Goal: Task Accomplishment & Management: Complete application form

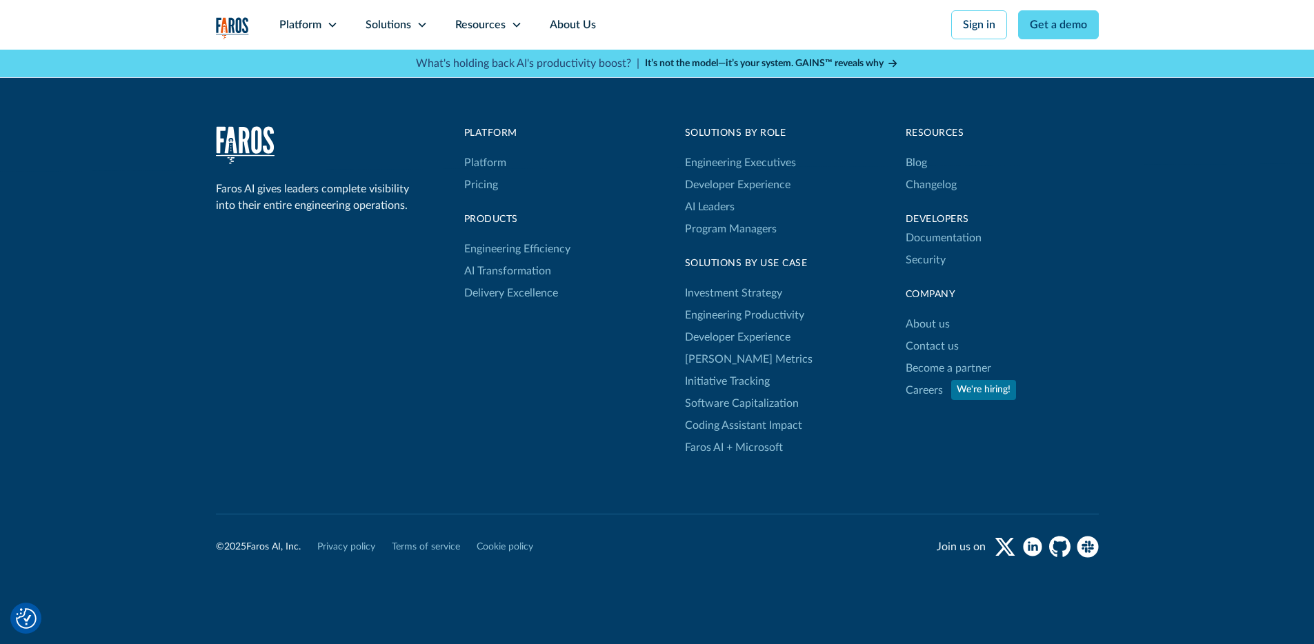
click at [1175, 282] on div "Faros AI gives leaders complete visibility into their entire engineering operat…" at bounding box center [657, 375] width 1314 height 630
click at [942, 335] on link "Contact us" at bounding box center [932, 346] width 53 height 22
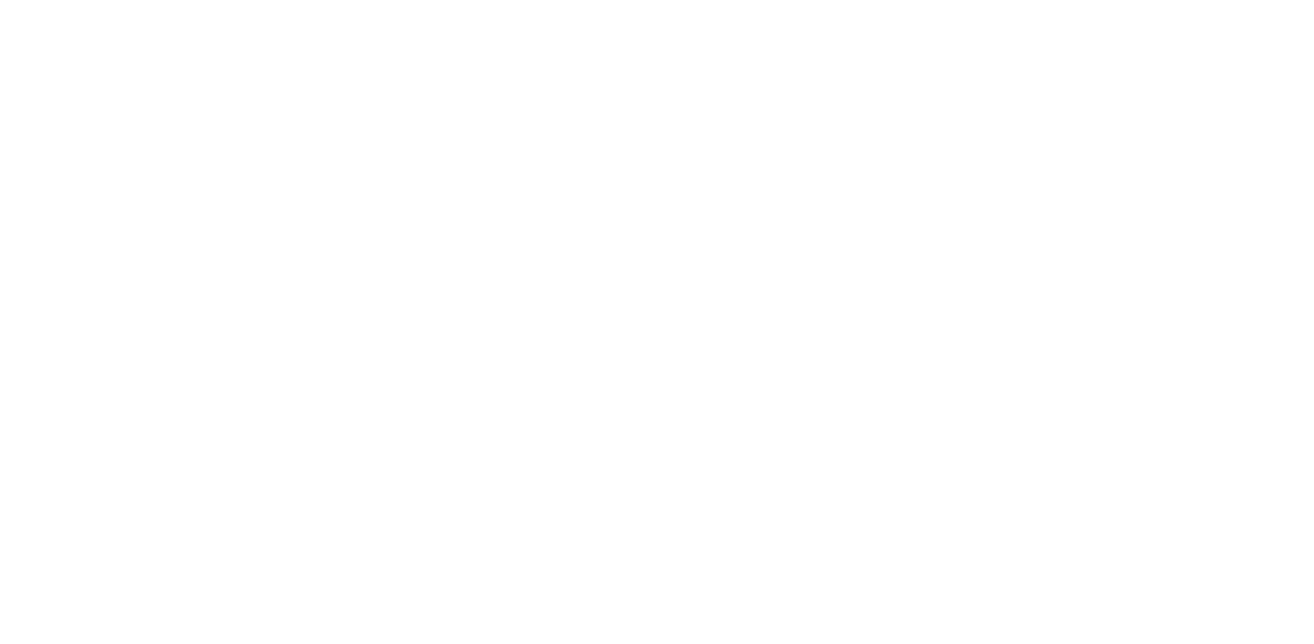
scroll to position [3, 0]
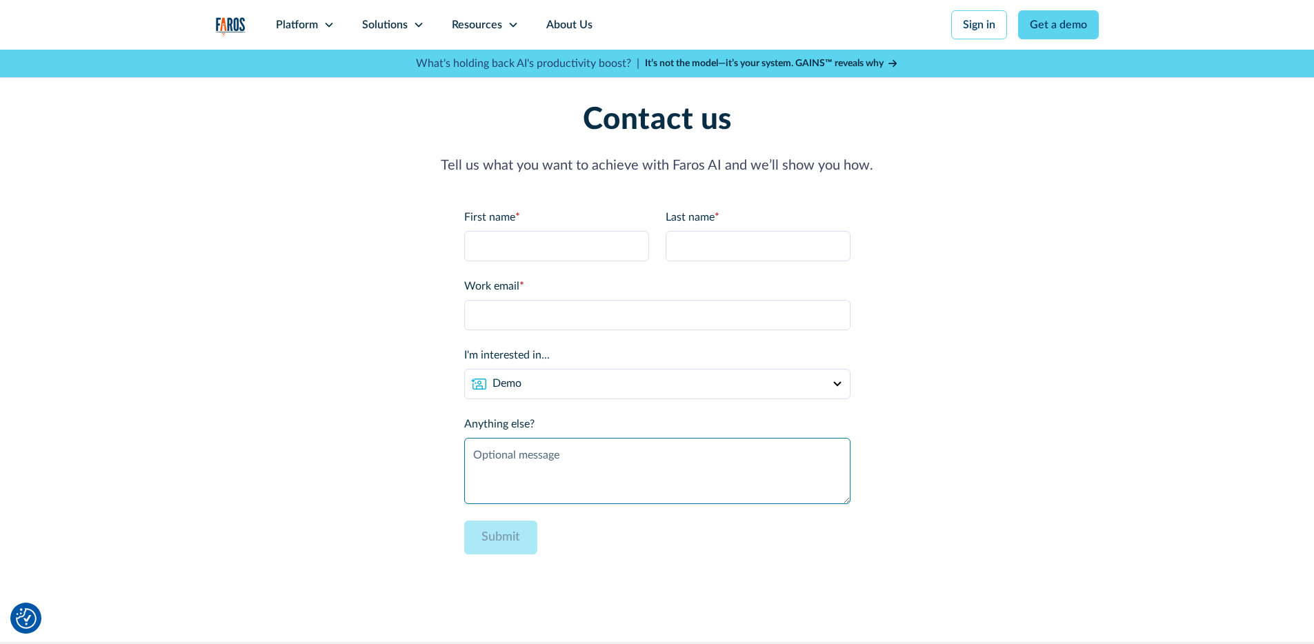
click at [588, 467] on textarea "Anything else?" at bounding box center [657, 471] width 386 height 66
paste textarea "Hi I’m reaching out to [LinkedIn connection name of marketing person] on your m…"
drag, startPoint x: 800, startPoint y: 471, endPoint x: 566, endPoint y: 476, distance: 233.8
click at [566, 476] on textarea "Hi I’m reaching out to [LinkedIn connection name of marketing person] on your m…" at bounding box center [657, 471] width 386 height 66
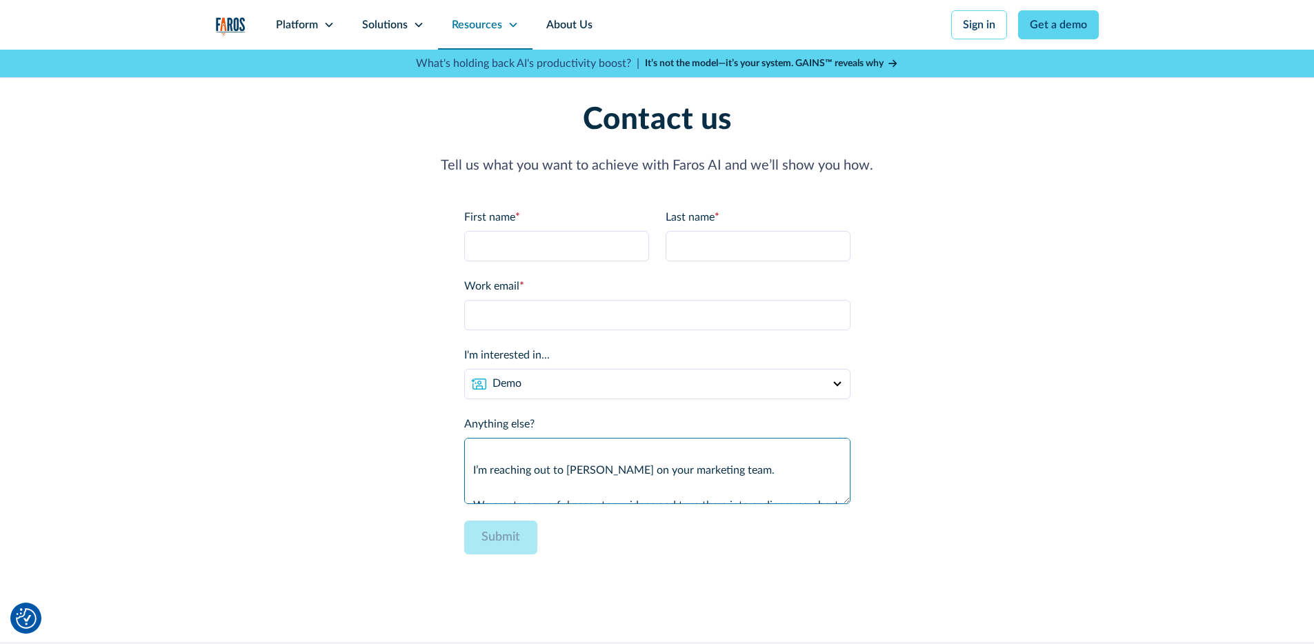
type textarea "Hi I’m reaching out to [PERSON_NAME] on your marketing team. We create powerful…"
click at [559, 380] on select "Demo Partnership Support Other" at bounding box center [657, 384] width 386 height 30
select select "other"
click at [593, 278] on label "Work email *" at bounding box center [657, 286] width 386 height 17
click at [593, 300] on input "Work email *" at bounding box center [657, 315] width 386 height 30
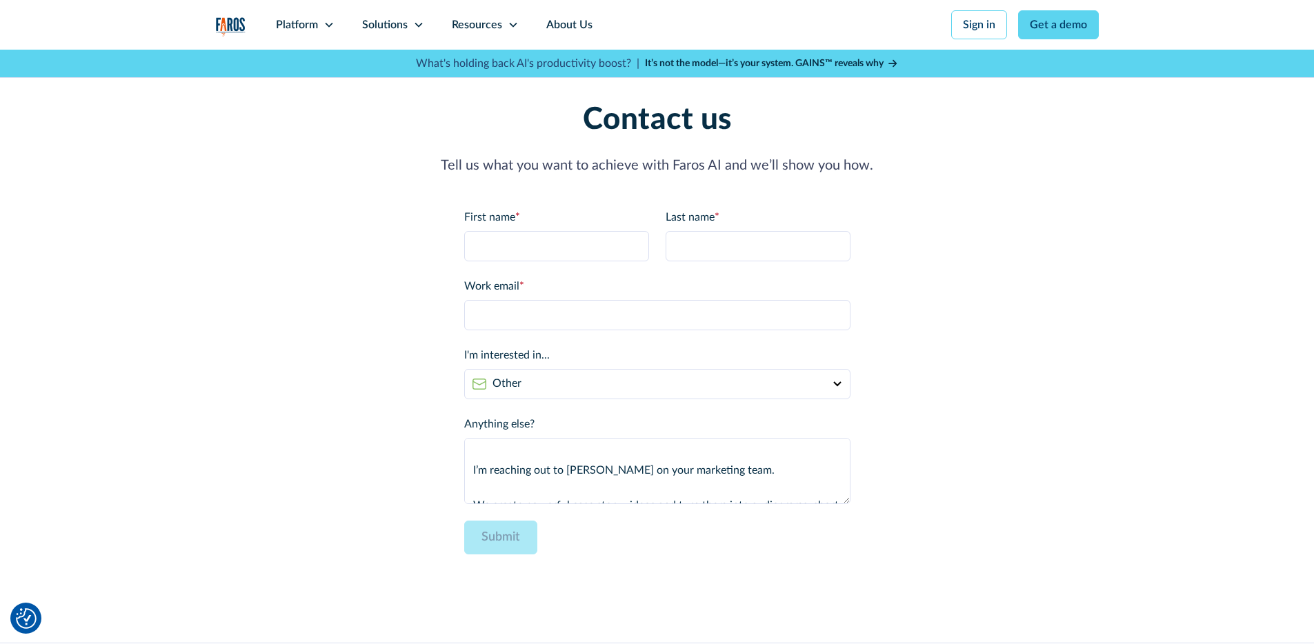
click at [586, 297] on div "Work email * Please enter a valid business email address." at bounding box center [657, 304] width 386 height 52
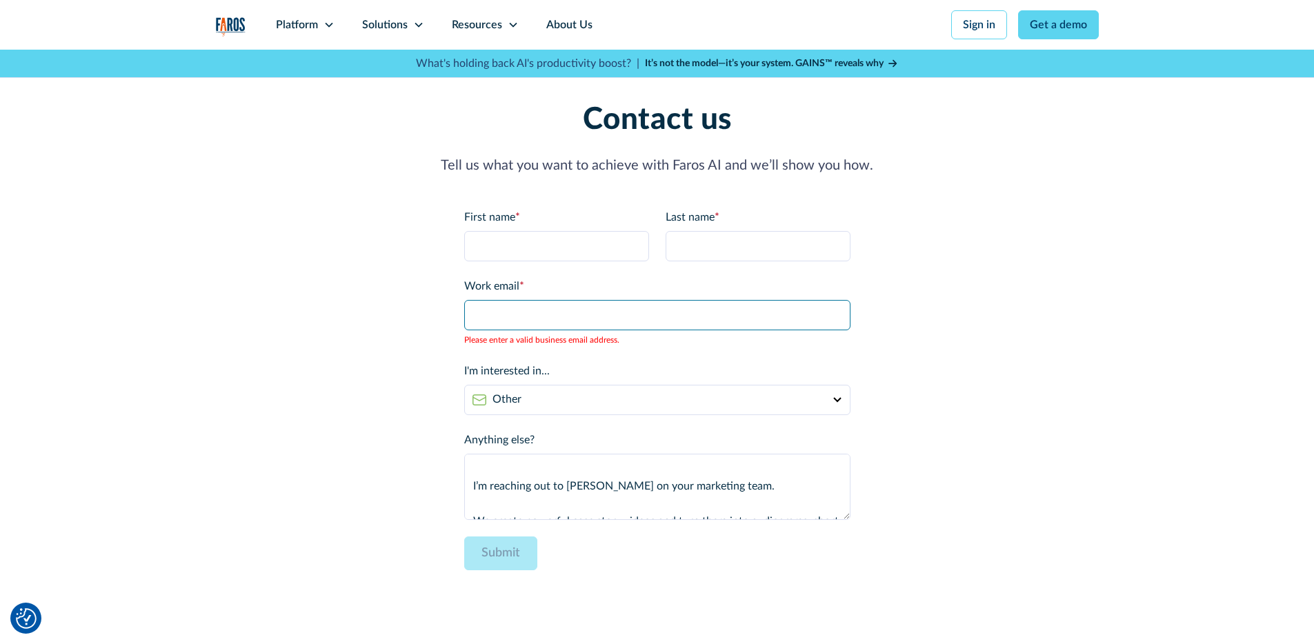
click at [584, 302] on input "Work email *" at bounding box center [657, 315] width 386 height 30
type input "[PERSON_NAME][EMAIL_ADDRESS][DOMAIN_NAME]"
click at [555, 231] on input "First name *" at bounding box center [556, 246] width 185 height 30
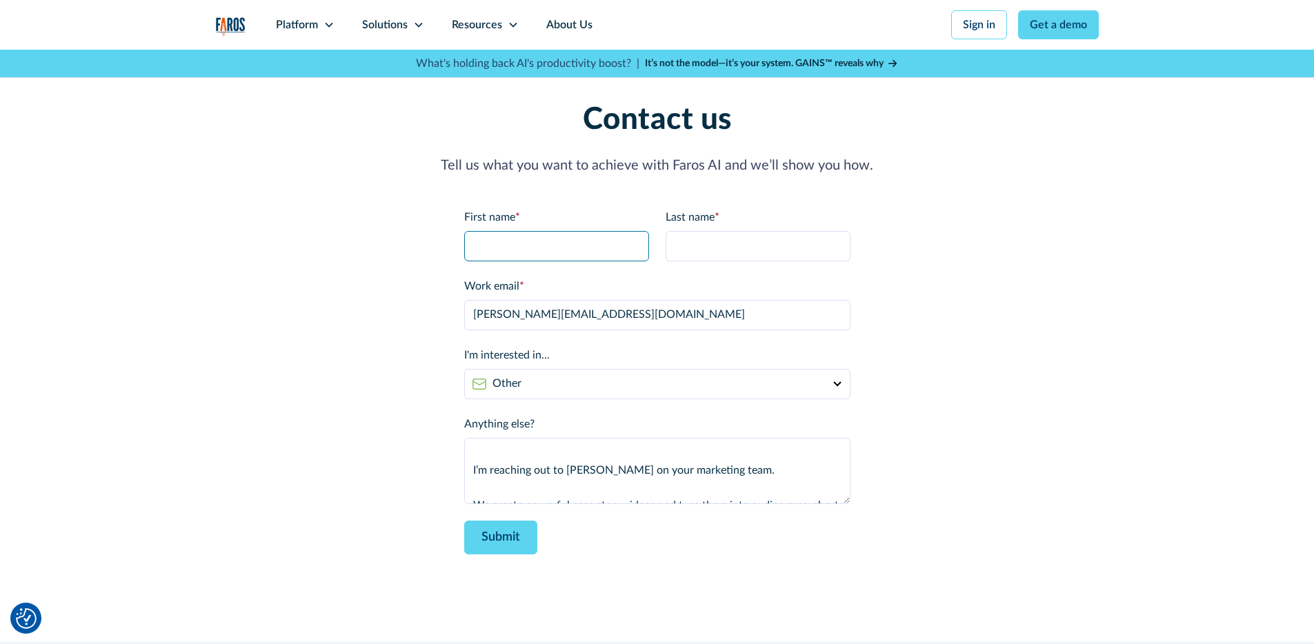
type input "[PERSON_NAME]"
click at [666, 246] on input "Last name *" at bounding box center [758, 246] width 185 height 30
type input "[PERSON_NAME]"
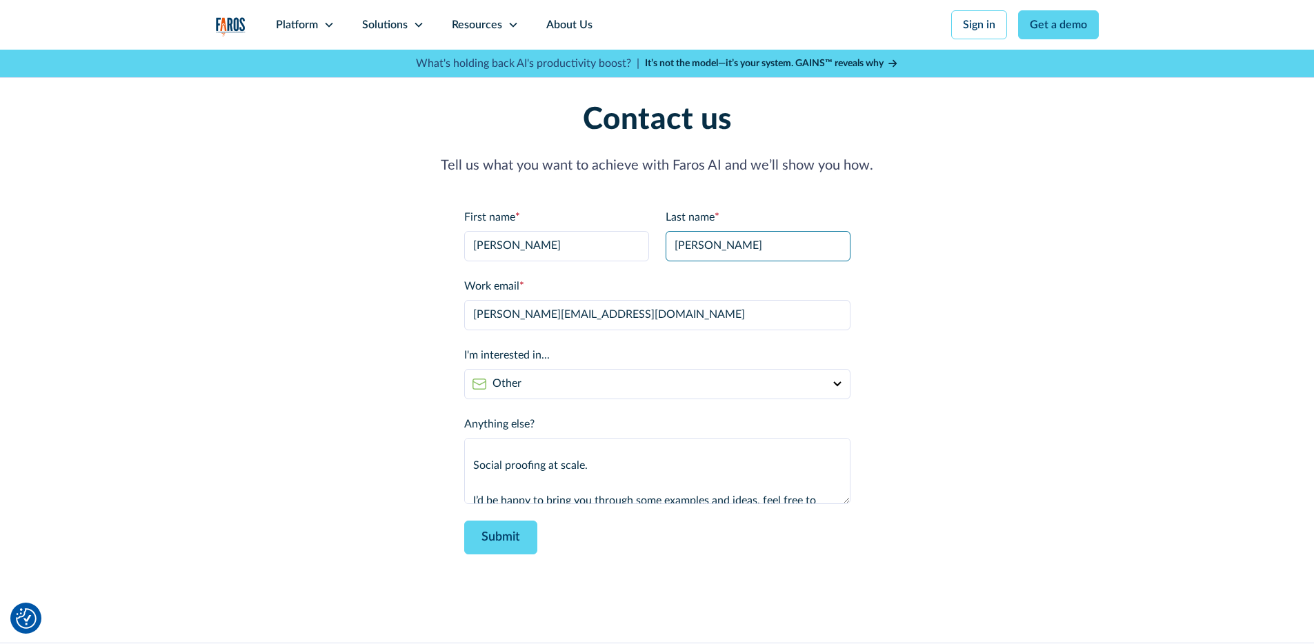
scroll to position [234, 0]
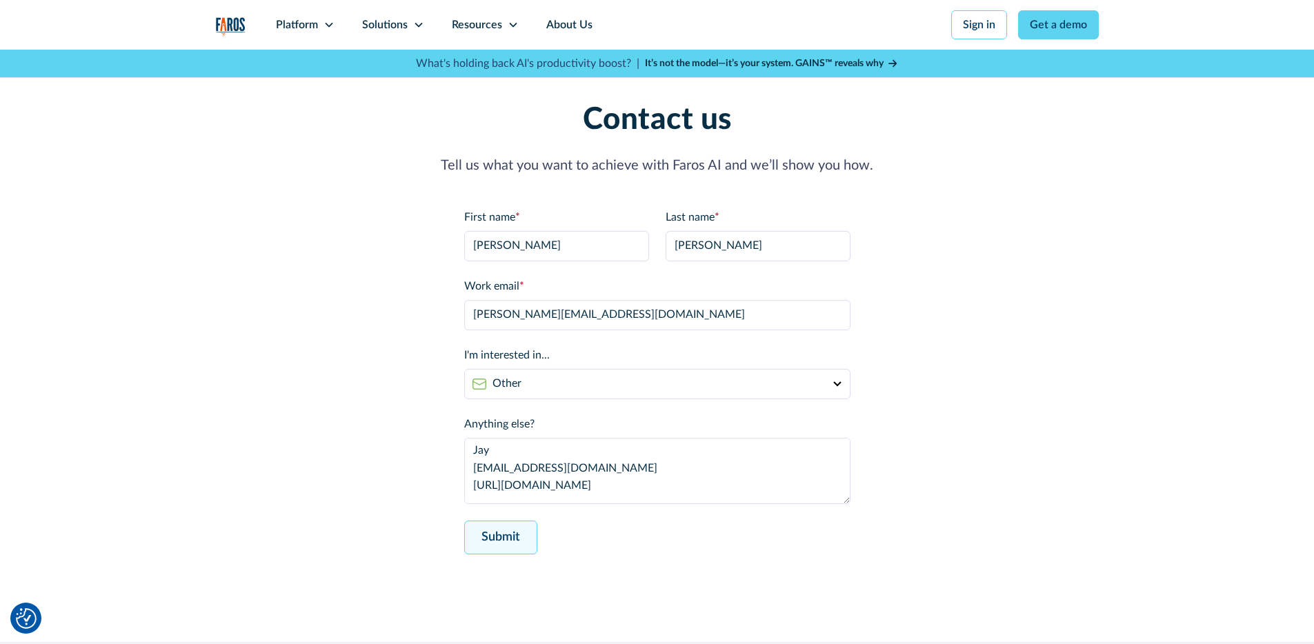
click at [526, 542] on input "Submit" at bounding box center [500, 538] width 73 height 34
